Goal: Transaction & Acquisition: Purchase product/service

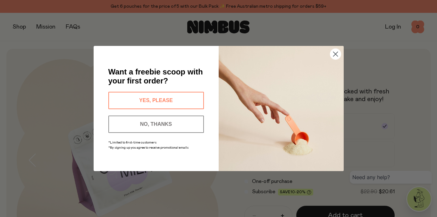
click at [333, 56] on icon "Close dialog" at bounding box center [335, 54] width 4 height 4
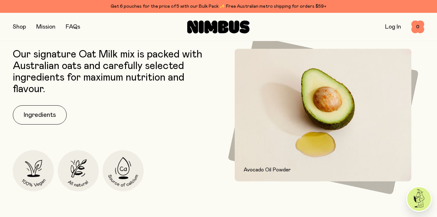
scroll to position [259, 0]
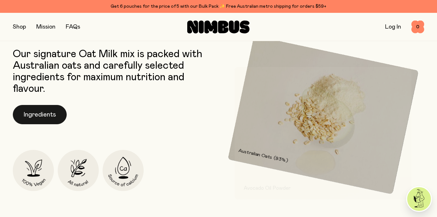
click at [47, 118] on button "Ingredients" at bounding box center [40, 114] width 54 height 19
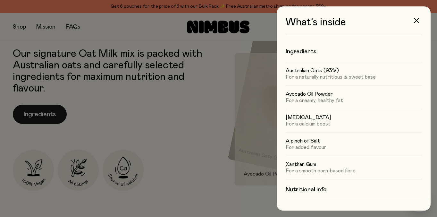
scroll to position [0, 0]
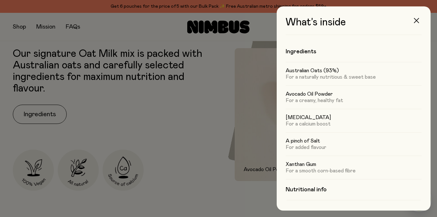
click at [416, 21] on icon "button" at bounding box center [416, 20] width 5 height 5
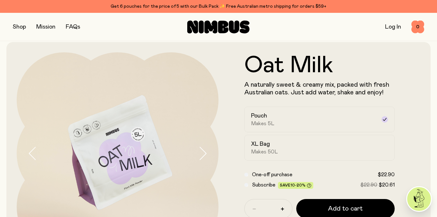
scroll to position [15, 0]
